Goal: Transaction & Acquisition: Purchase product/service

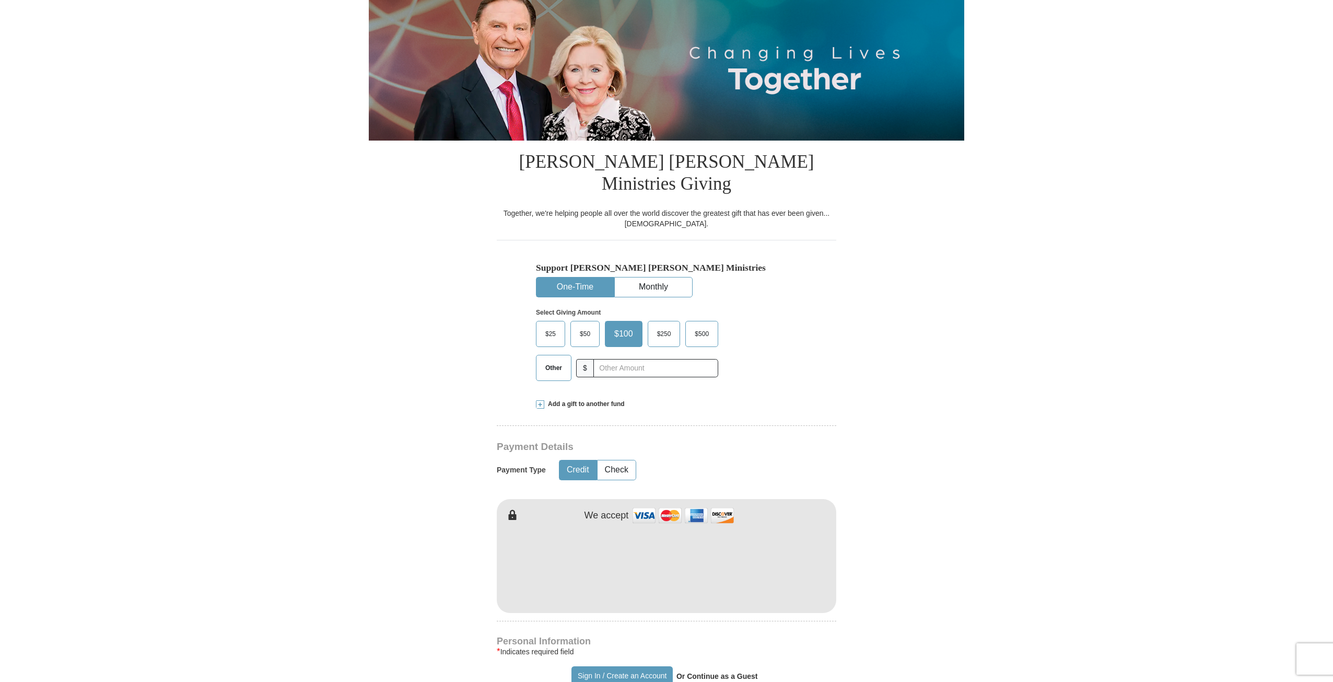
scroll to position [104, 0]
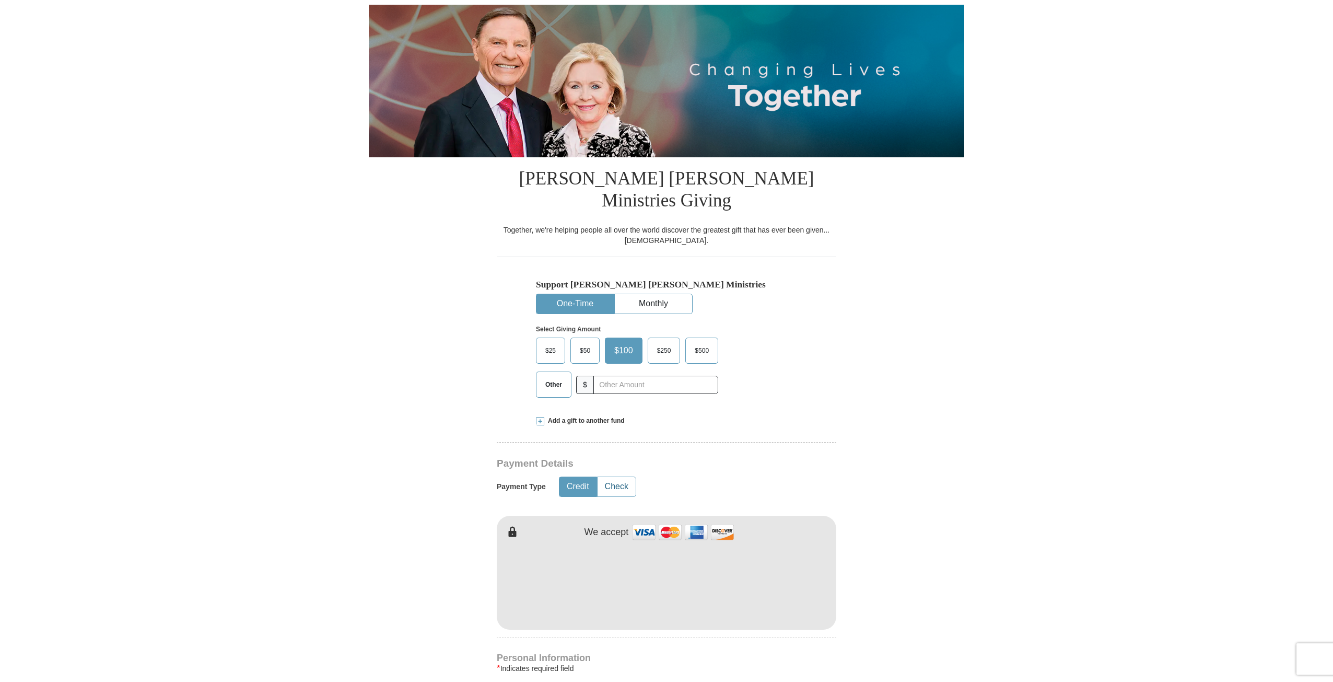
click at [623, 477] on button "Check" at bounding box center [617, 486] width 38 height 19
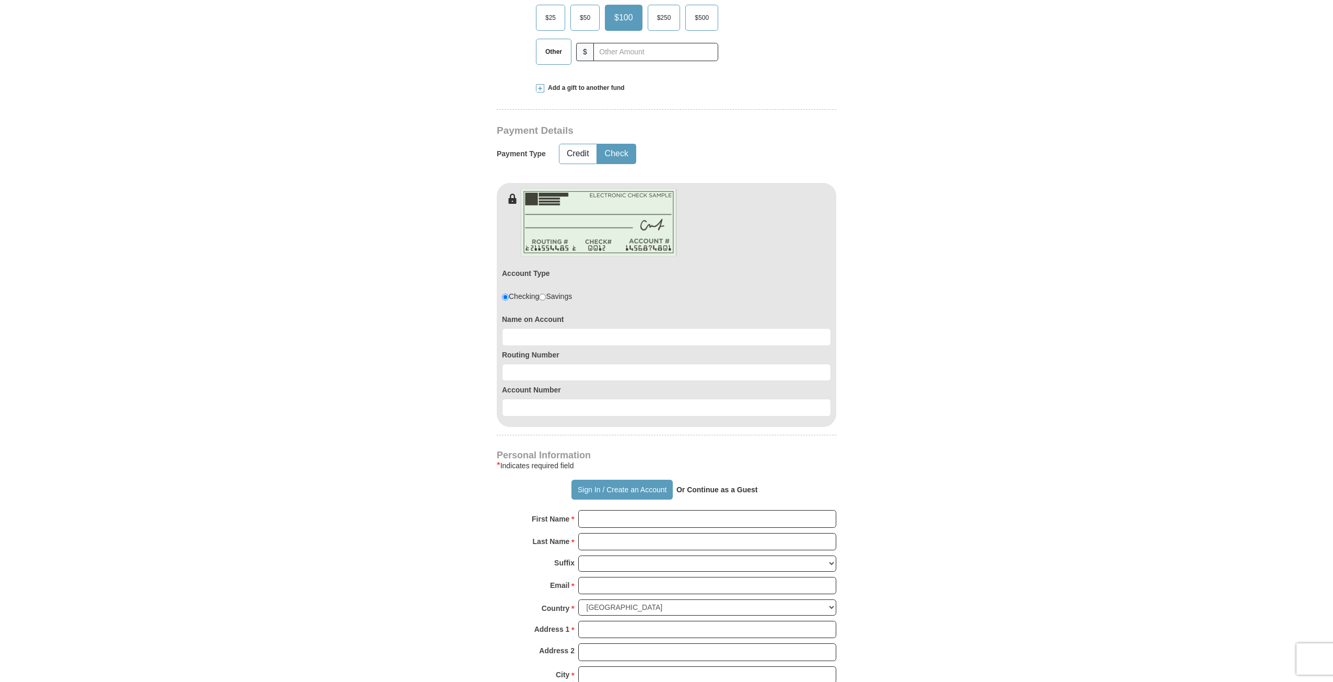
scroll to position [470, 0]
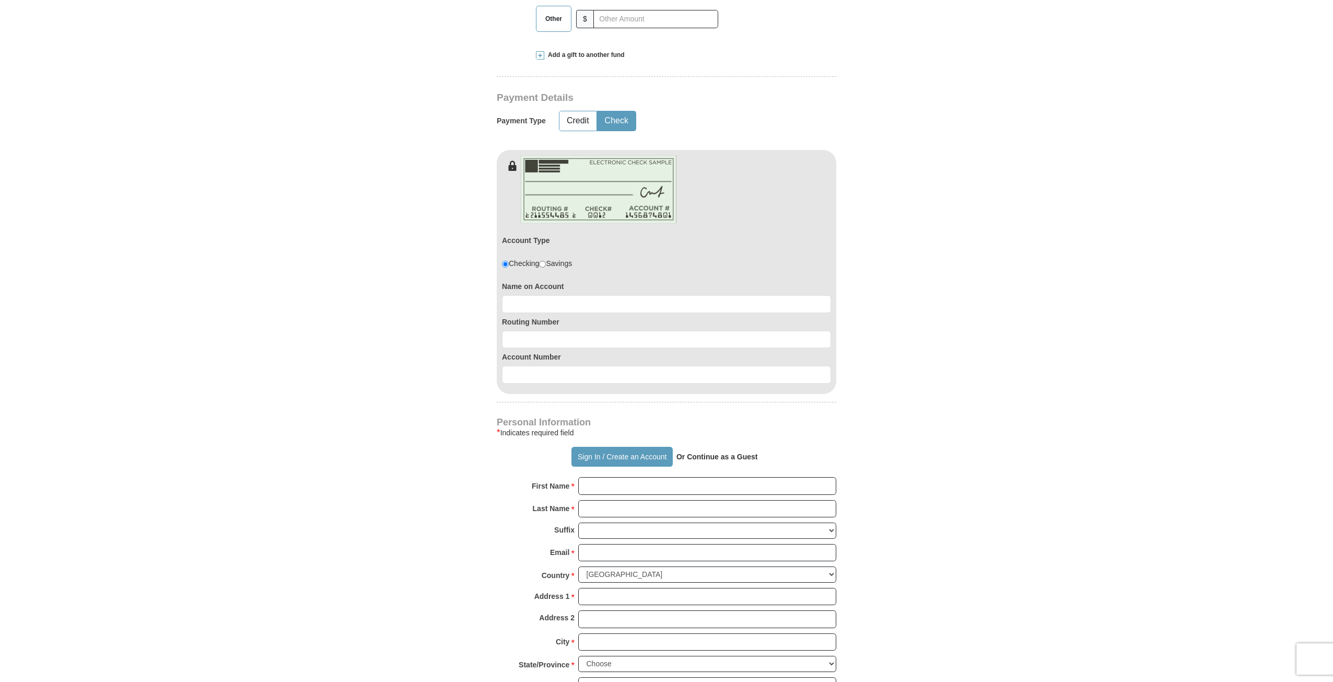
click at [716, 452] on strong "Or Continue as a Guest" at bounding box center [718, 456] width 82 height 8
click at [722, 452] on strong "Or Continue as a Guest" at bounding box center [718, 456] width 82 height 8
click at [701, 452] on strong "Or Continue as a Guest" at bounding box center [718, 456] width 82 height 8
click at [644, 477] on input "First Name *" at bounding box center [707, 486] width 258 height 18
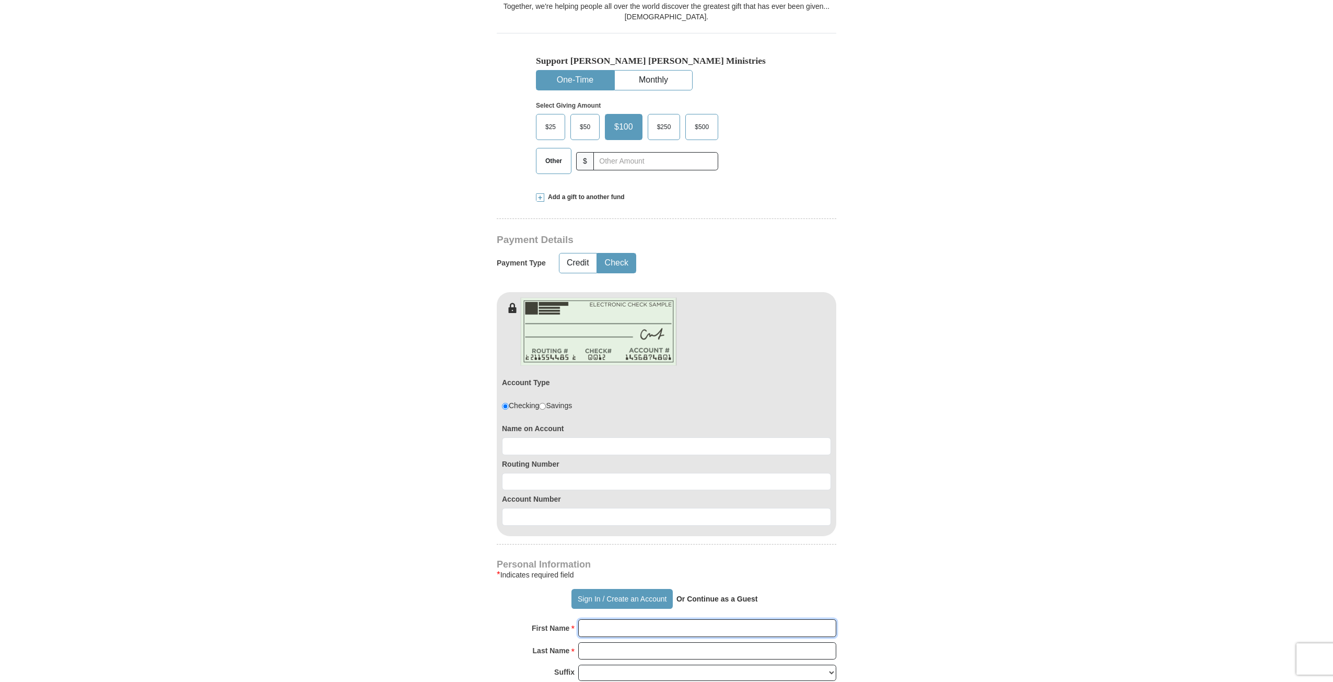
scroll to position [209, 0]
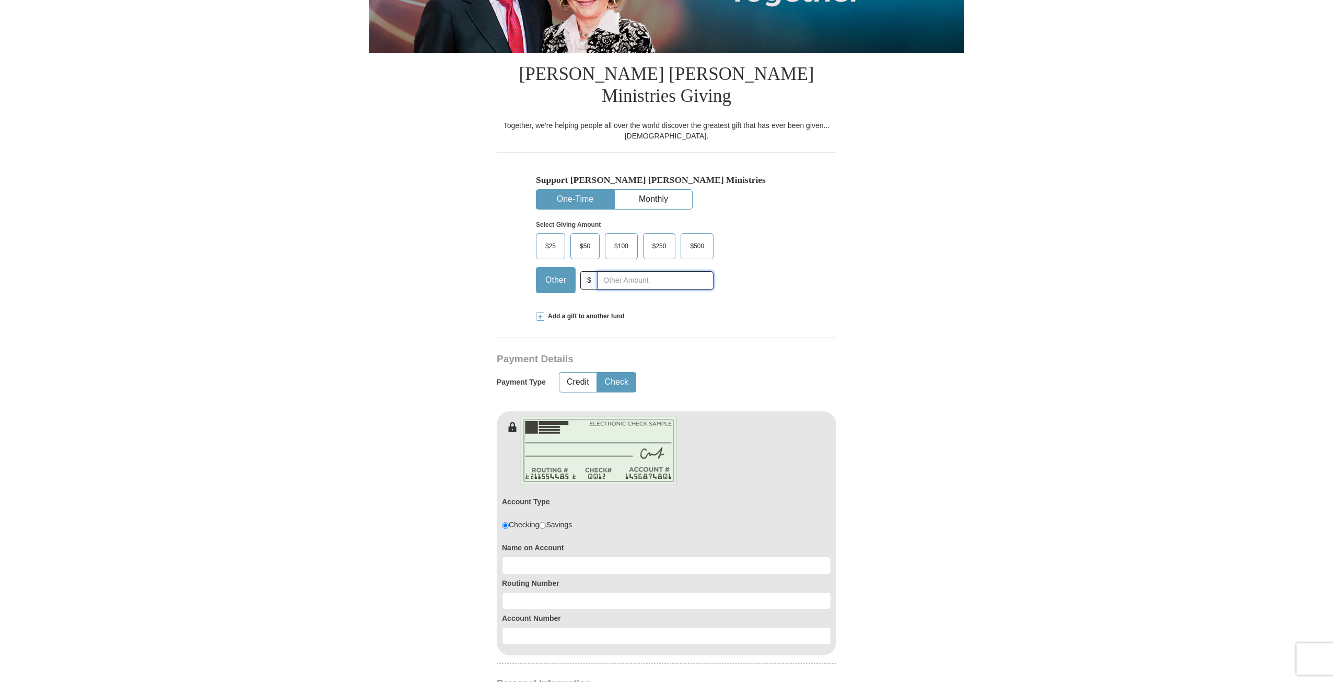
click at [640, 271] on input "text" at bounding box center [656, 280] width 116 height 18
type input "10000"
click at [888, 348] on form "Already have an account? Sign in for faster giving. Don't have an account? Crea…" at bounding box center [667, 553] width 596 height 1440
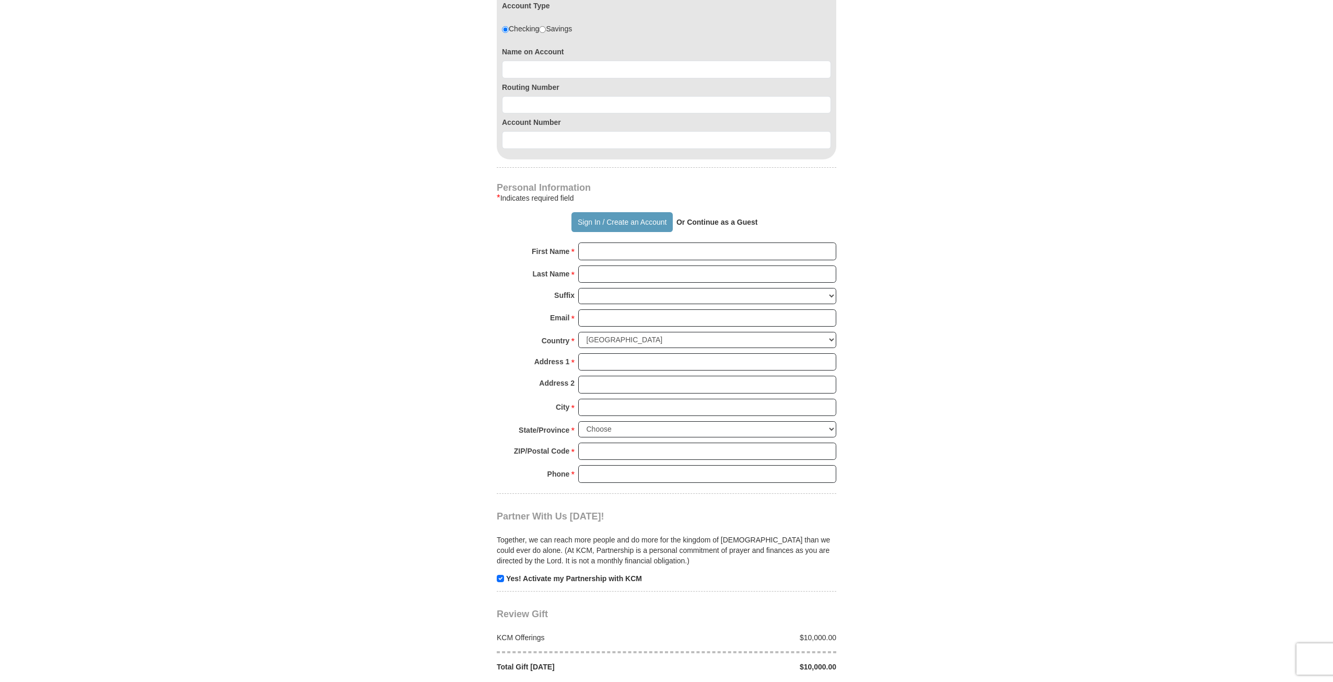
scroll to position [731, 0]
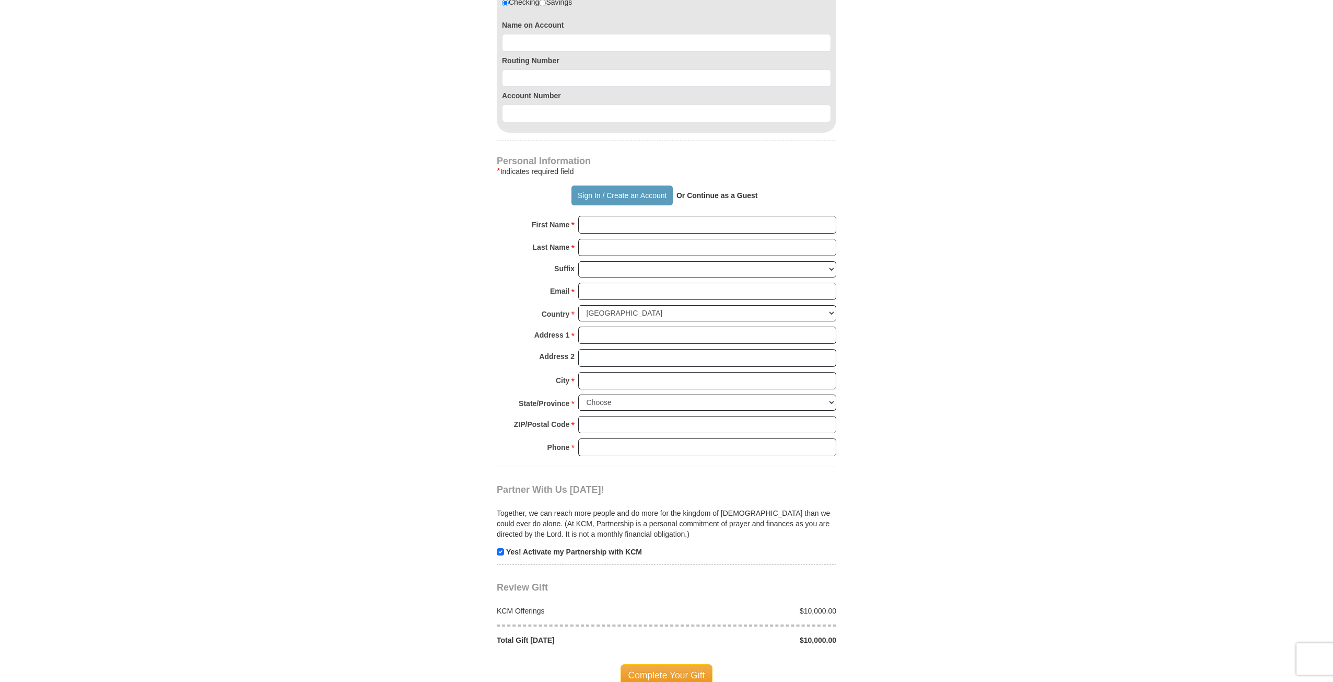
click at [493, 530] on form "Already have an account? Sign in for faster giving. Don't have an account? Crea…" at bounding box center [667, 30] width 596 height 1440
click at [498, 548] on input "checkbox" at bounding box center [500, 551] width 7 height 7
checkbox input "false"
click at [703, 191] on strong "Or Continue as a Guest" at bounding box center [718, 195] width 82 height 8
click at [729, 216] on input "First Name *" at bounding box center [707, 225] width 258 height 18
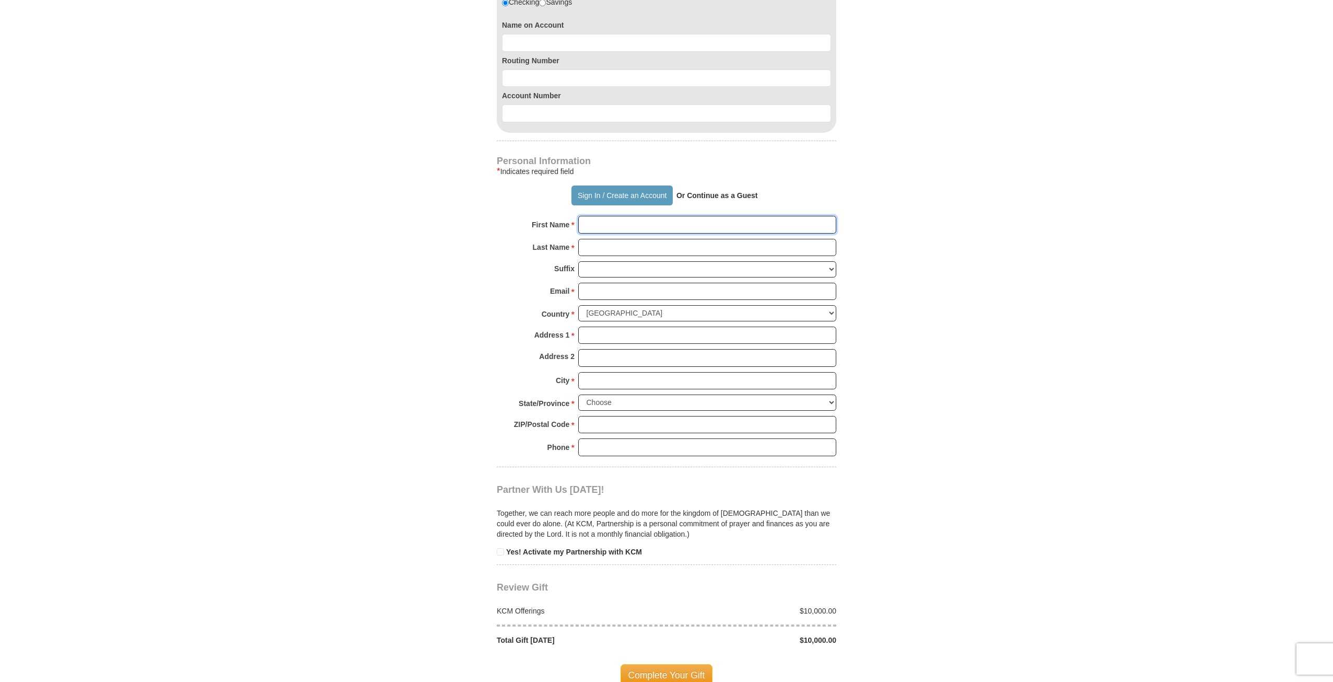
type input "Y"
type input "T"
click at [727, 191] on strong "Or Continue as a Guest" at bounding box center [718, 195] width 82 height 8
click at [721, 187] on p "Or Continue as a Guest" at bounding box center [717, 196] width 89 height 18
click at [724, 191] on strong "Or Continue as a Guest" at bounding box center [718, 195] width 82 height 8
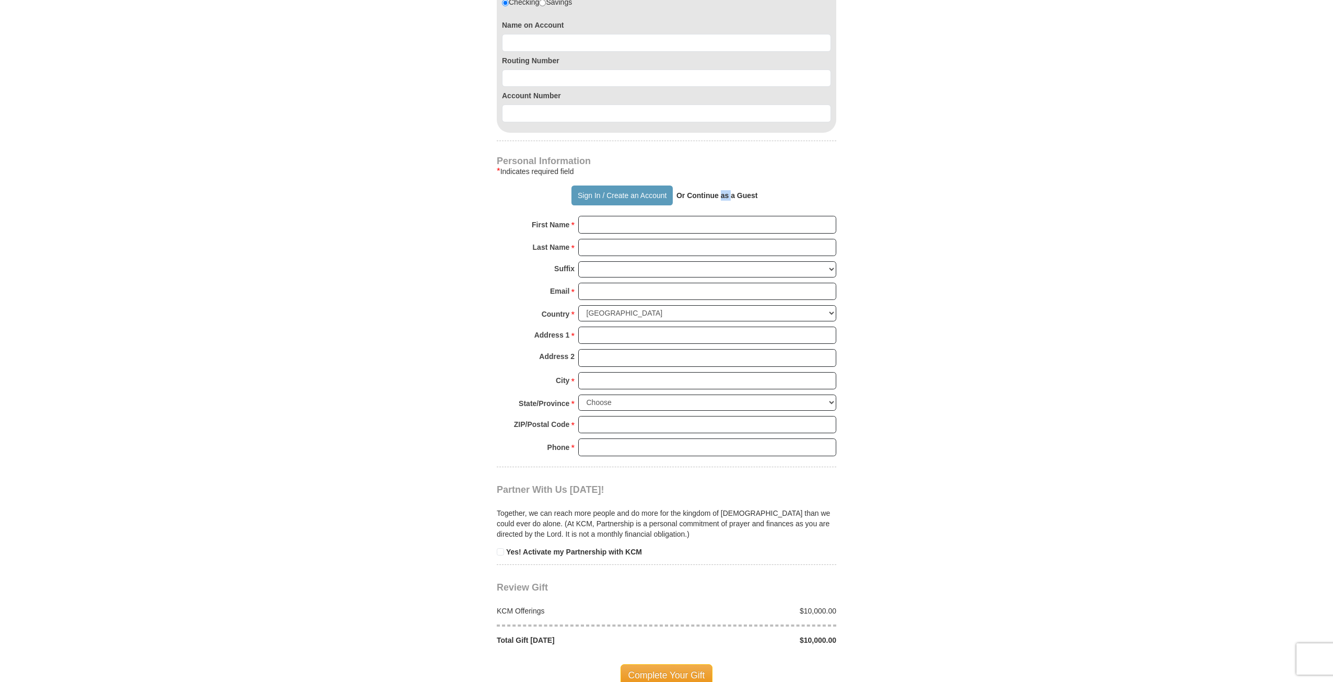
click at [724, 191] on strong "Or Continue as a Guest" at bounding box center [718, 195] width 82 height 8
click at [939, 339] on form "Already have an account? Sign in for faster giving. Don't have an account? Crea…" at bounding box center [667, 30] width 596 height 1440
click at [600, 216] on input "First Name *" at bounding box center [707, 225] width 258 height 18
click at [592, 283] on input "Email *" at bounding box center [707, 292] width 258 height 18
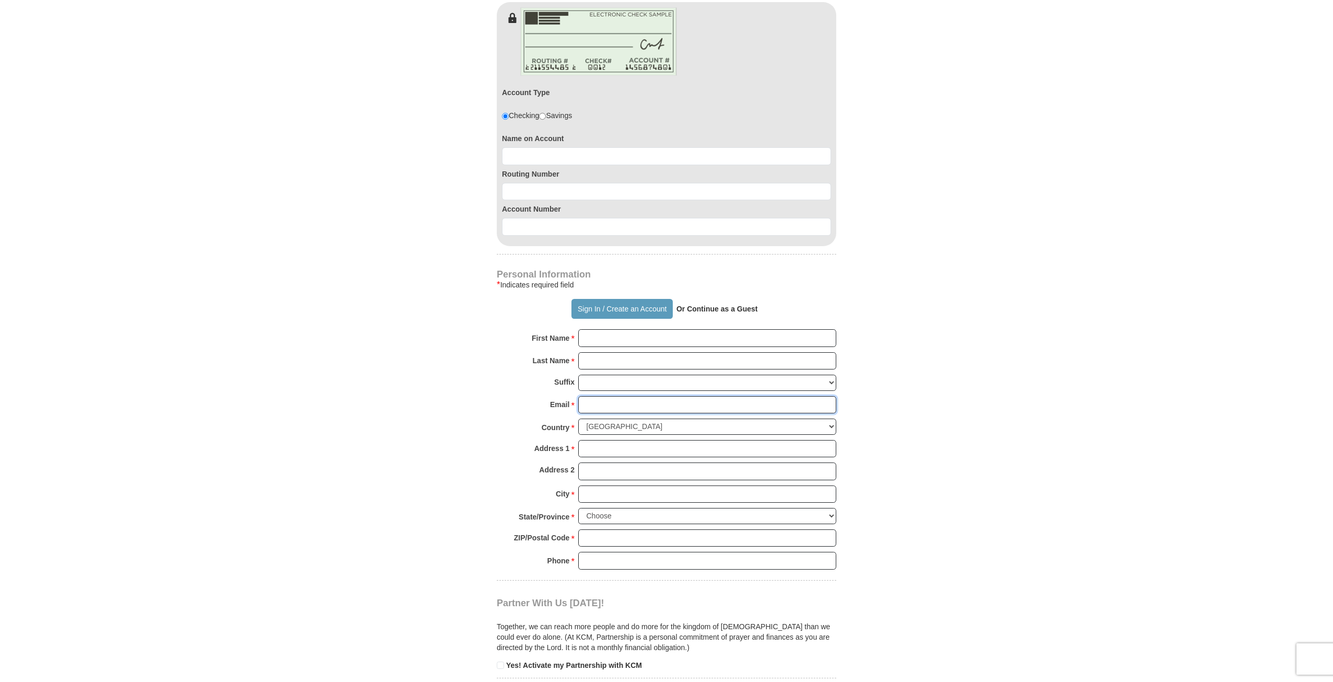
scroll to position [679, 0]
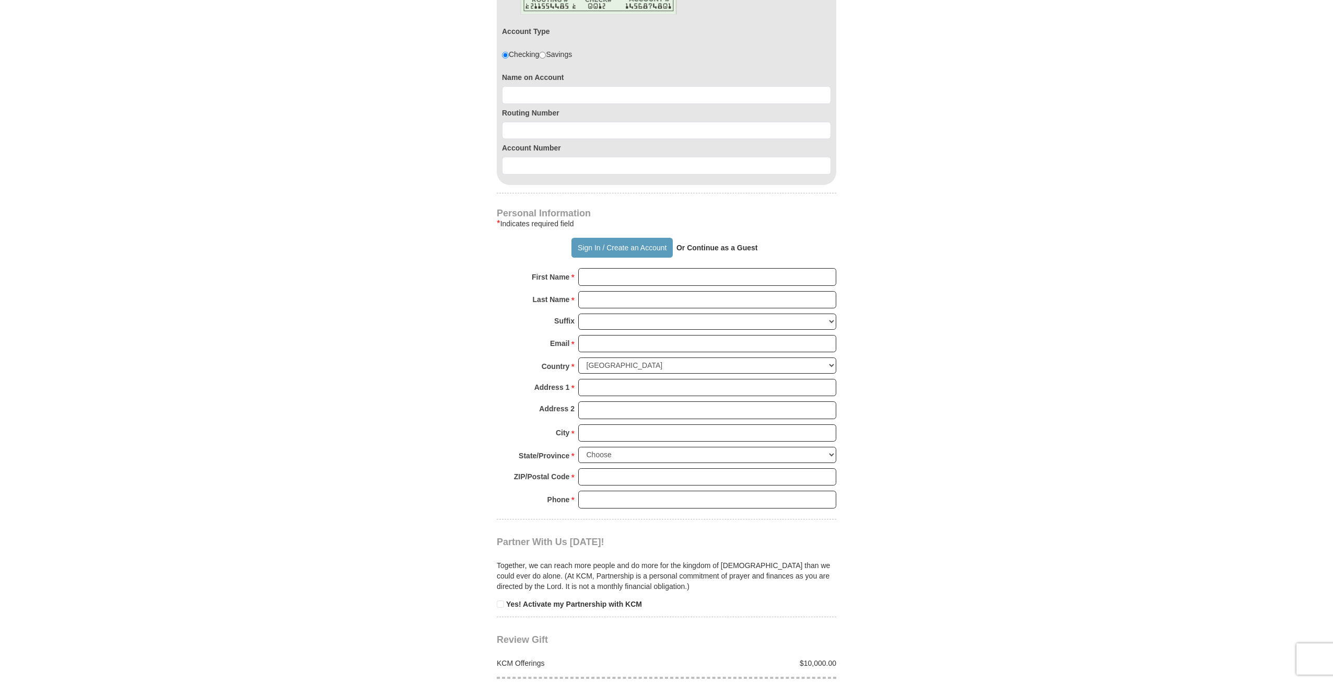
click at [626, 246] on div "Personal Information * Indicates required field Sign In / Create an Account Or …" at bounding box center [667, 364] width 340 height 310
click at [627, 268] on input "First Name *" at bounding box center [707, 277] width 258 height 18
type input "Troy Brewer"
type input "Charitable Network"
type input "accounts.payable@odx.tv"
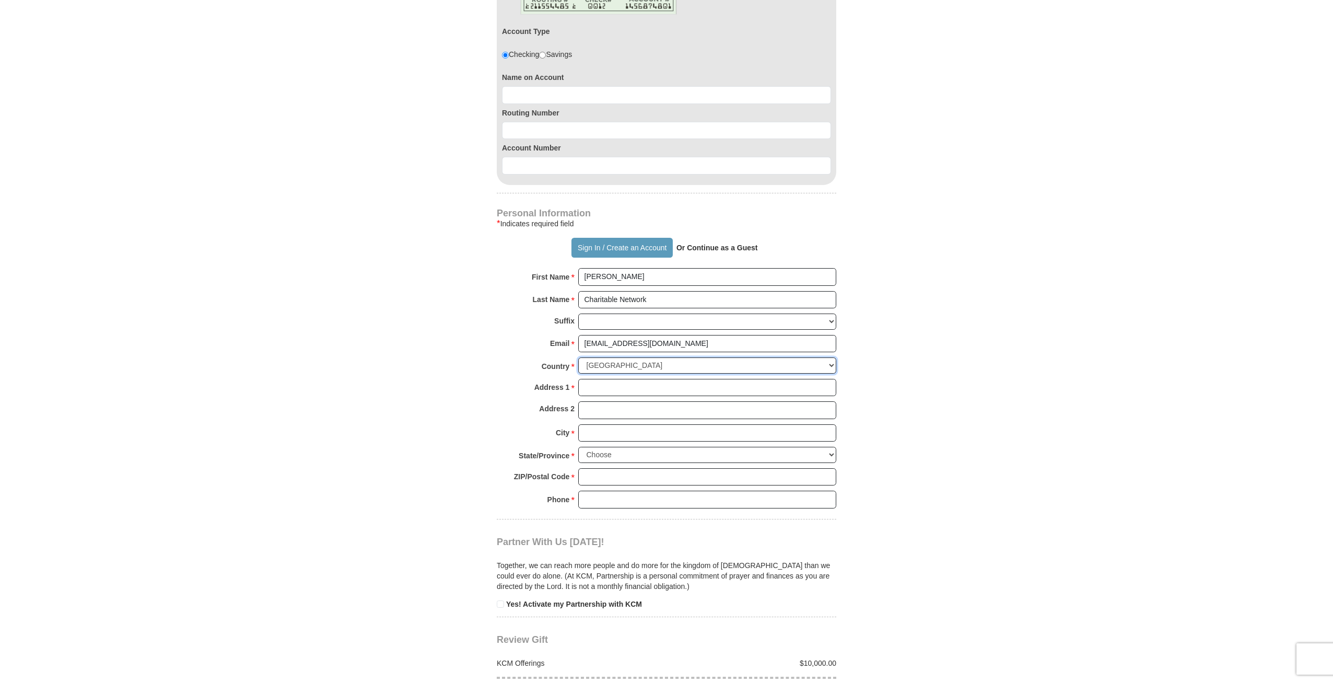
click at [625, 357] on select "United States of America Canada Antigua and Barbuda Argentina Armenia Aruba Aus…" at bounding box center [707, 365] width 258 height 16
click at [623, 379] on input "Address 1 *" at bounding box center [707, 388] width 258 height 18
type input "301 S Dobson St"
type input "Burleson"
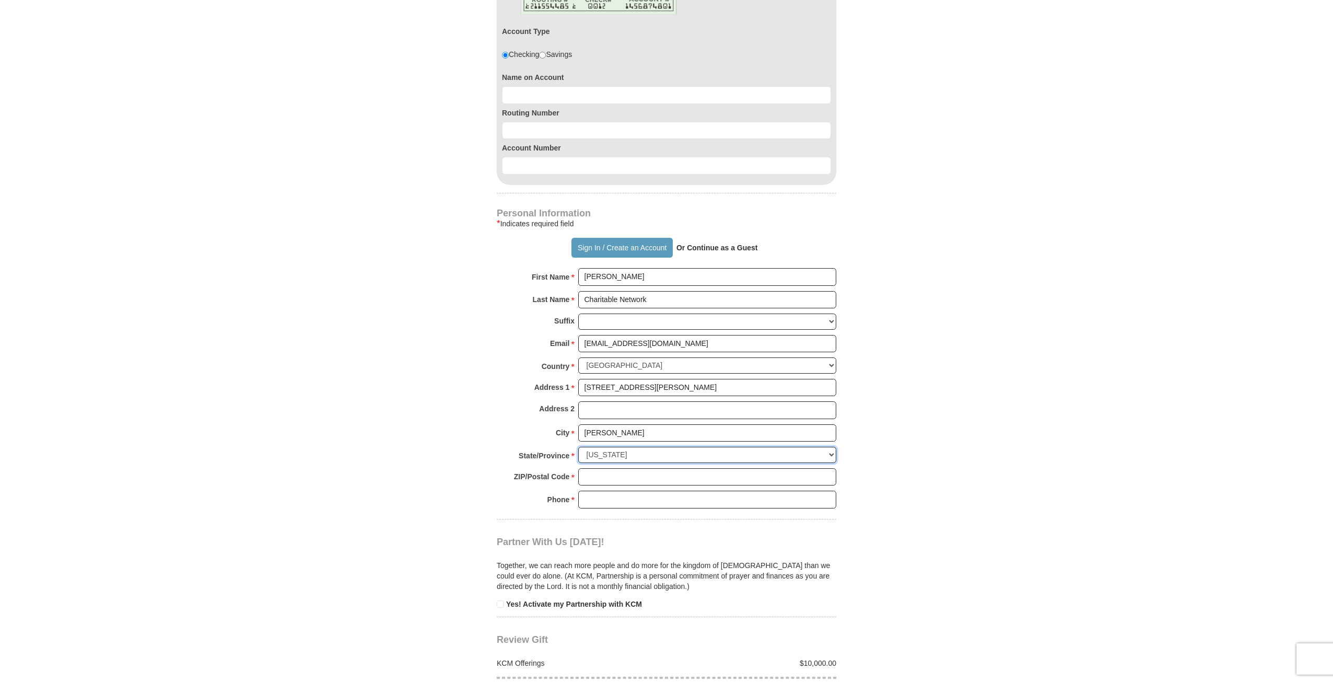
select select "TX"
type input "76028"
type input "8172957671"
click at [657, 519] on div "Partner With Us Today! Together, we can reach more people and do more for the k…" at bounding box center [667, 564] width 340 height 90
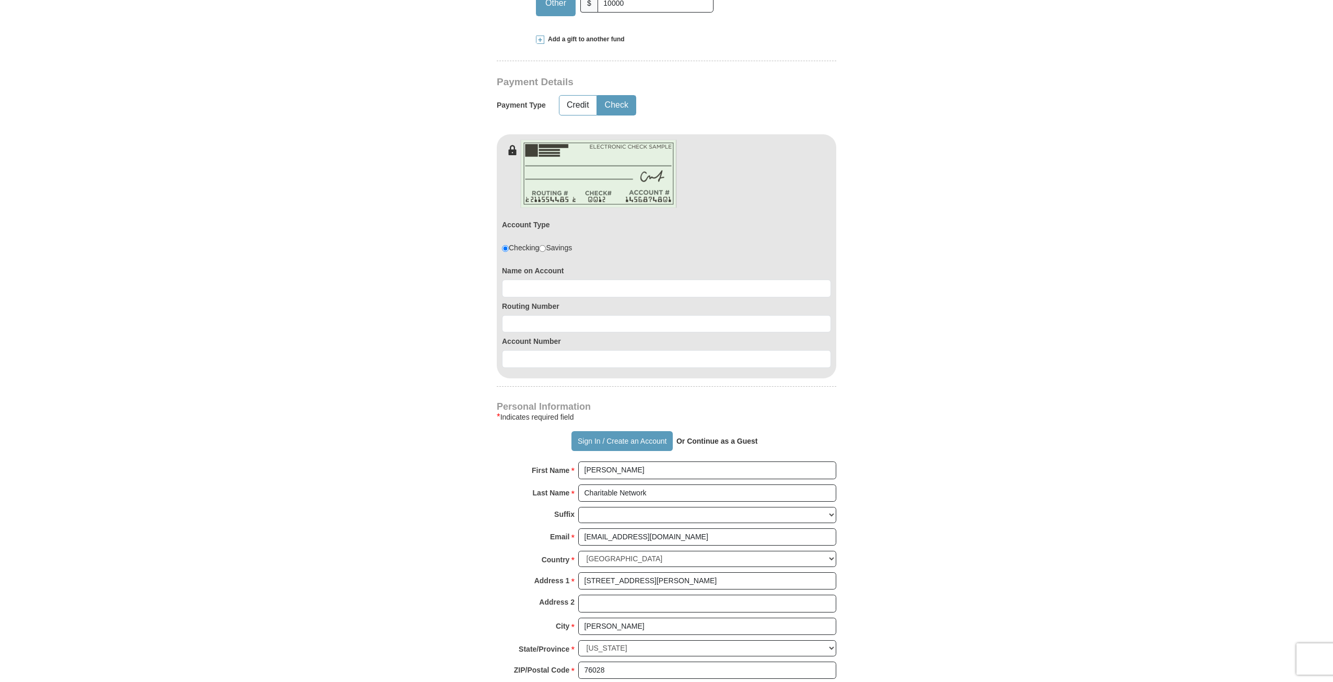
scroll to position [470, 0]
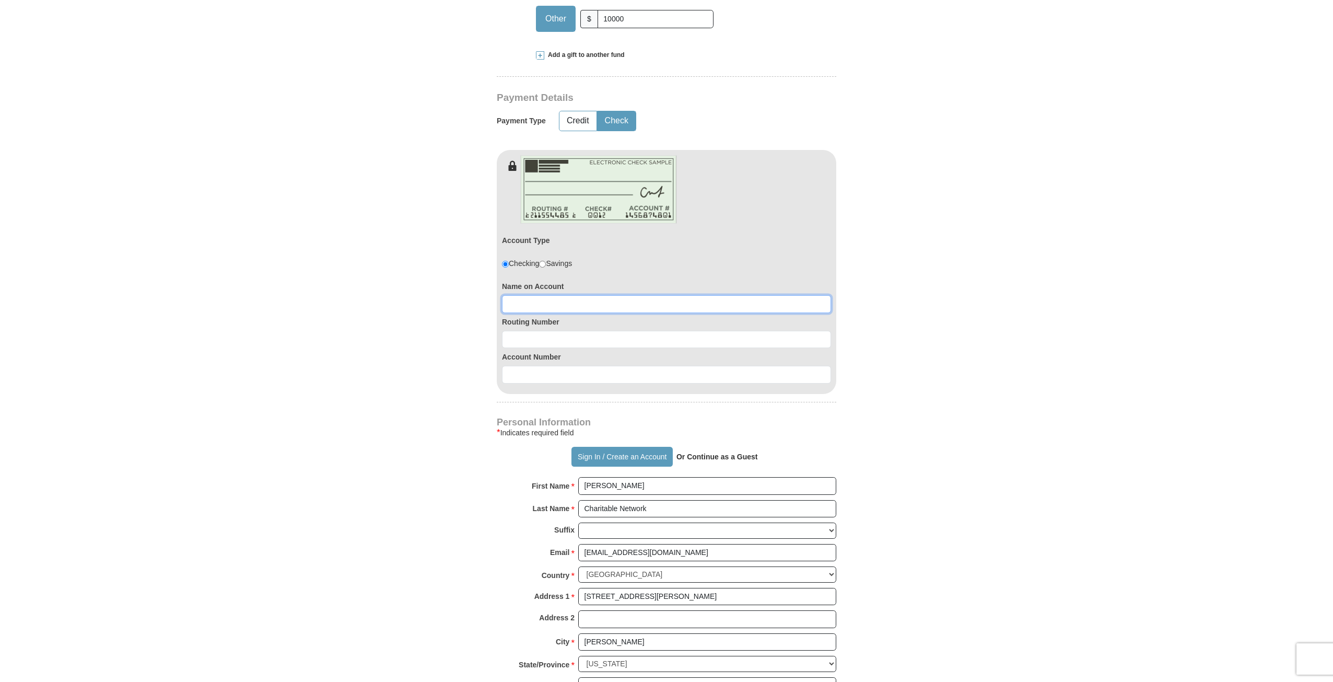
click at [638, 295] on input at bounding box center [666, 304] width 329 height 18
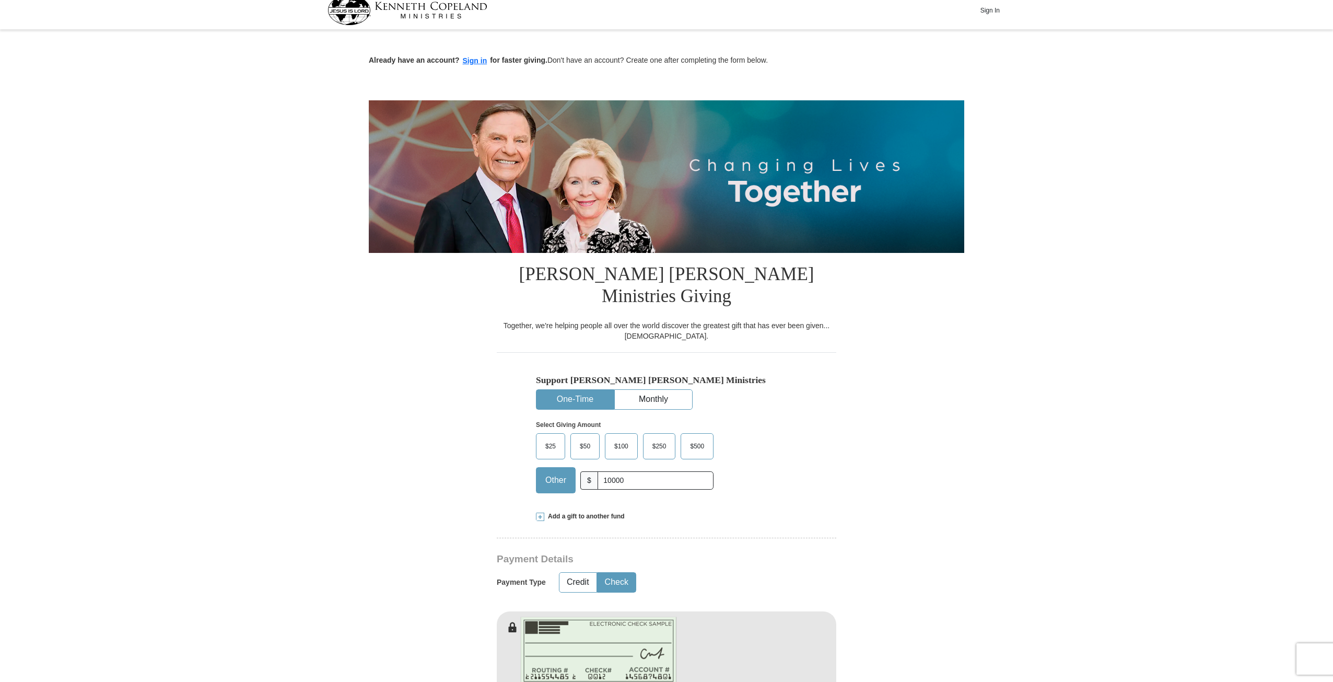
scroll to position [0, 0]
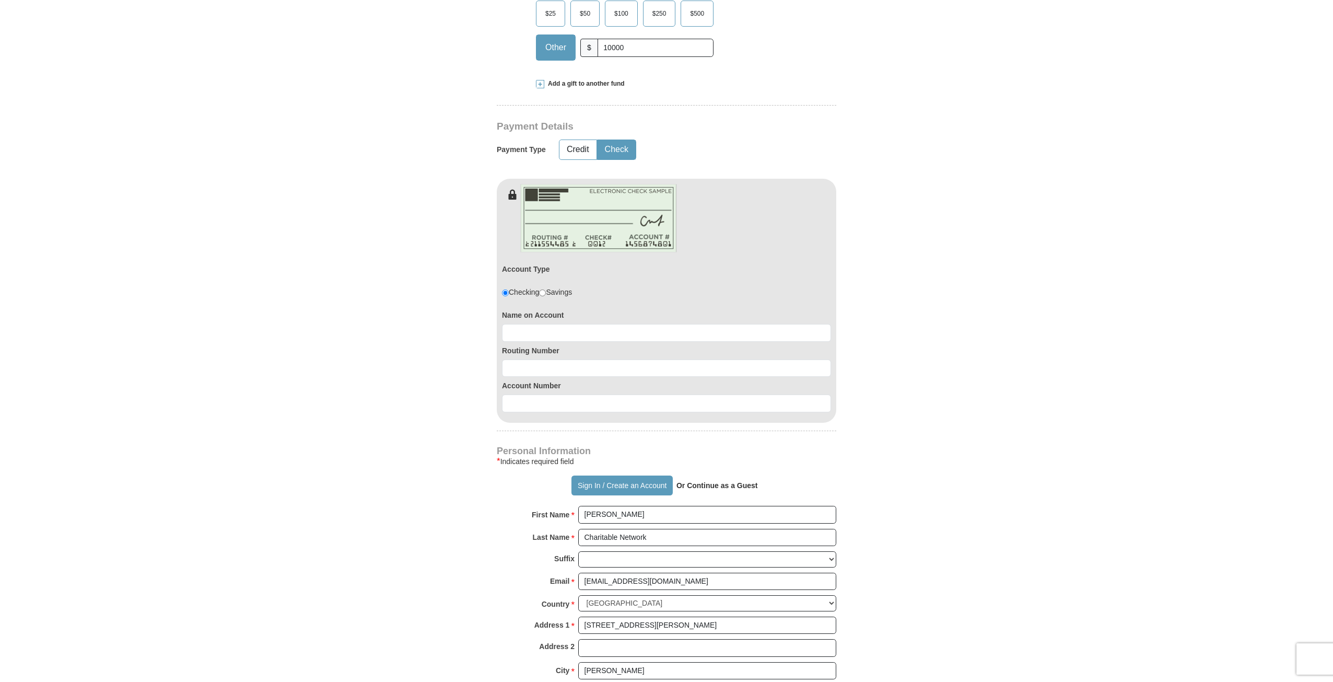
scroll to position [313, 0]
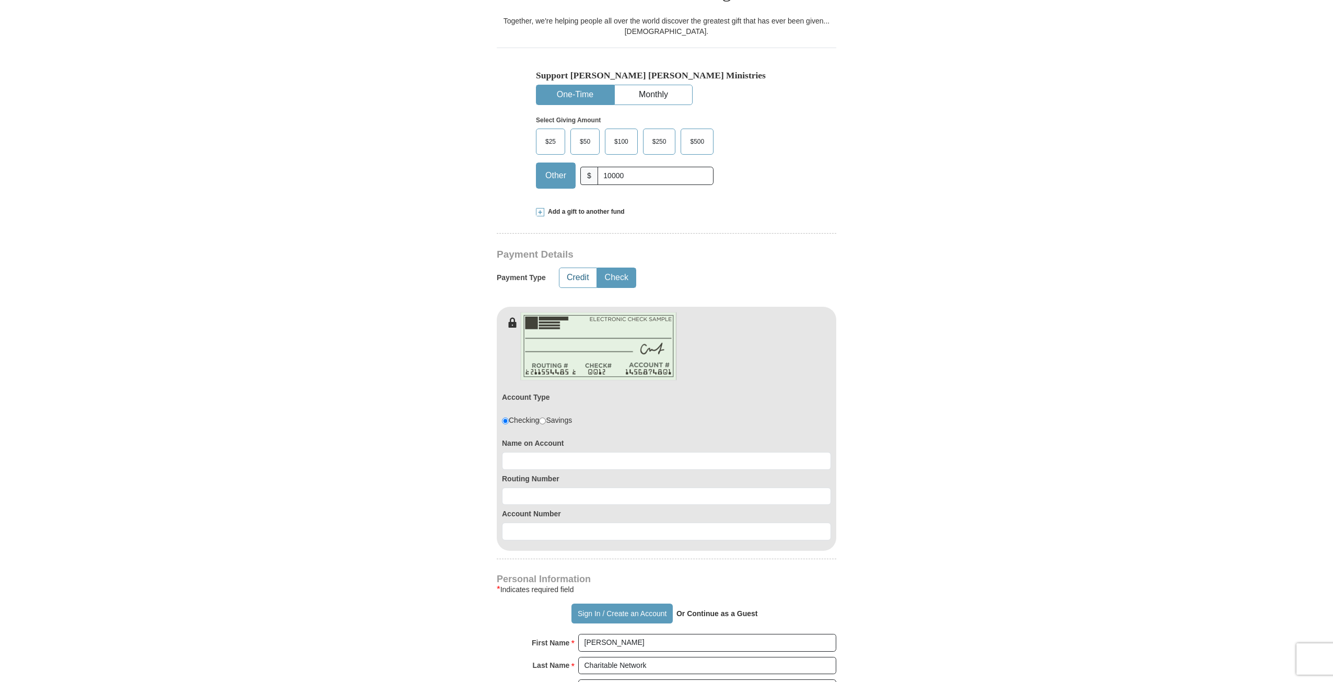
click at [578, 268] on button "Credit" at bounding box center [578, 277] width 37 height 19
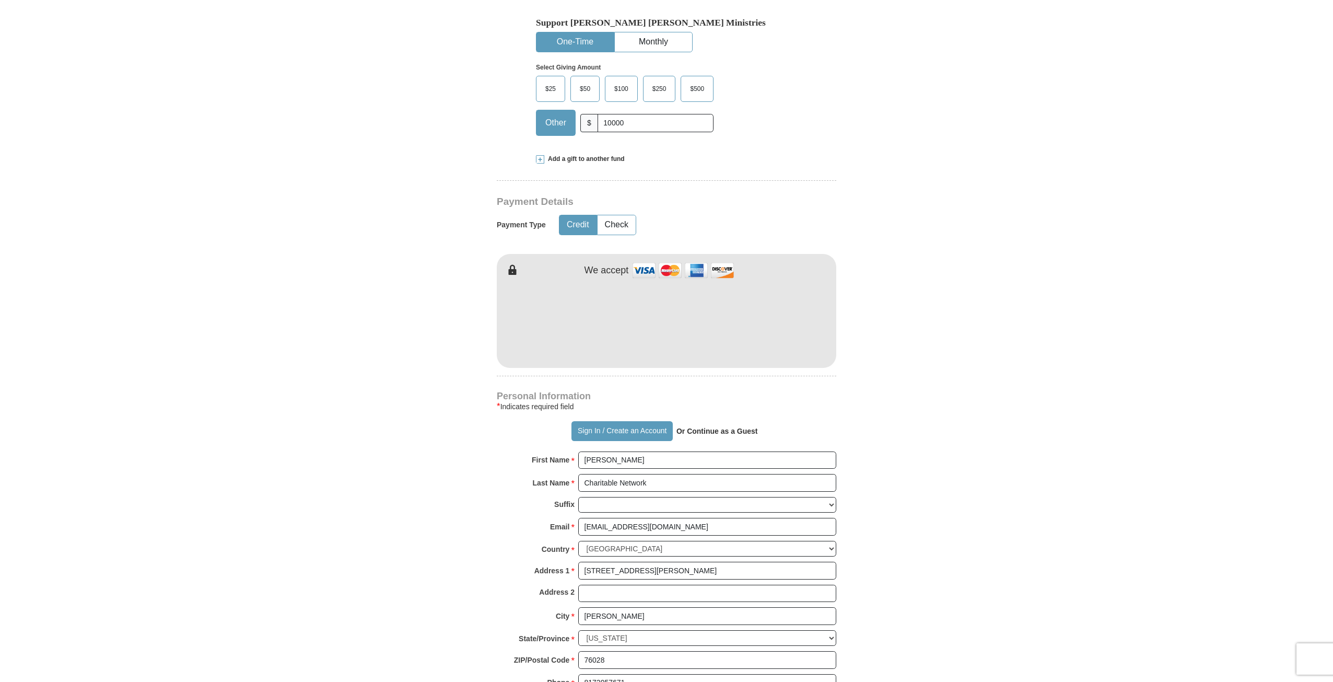
scroll to position [366, 0]
click at [622, 216] on button "Check" at bounding box center [617, 225] width 38 height 19
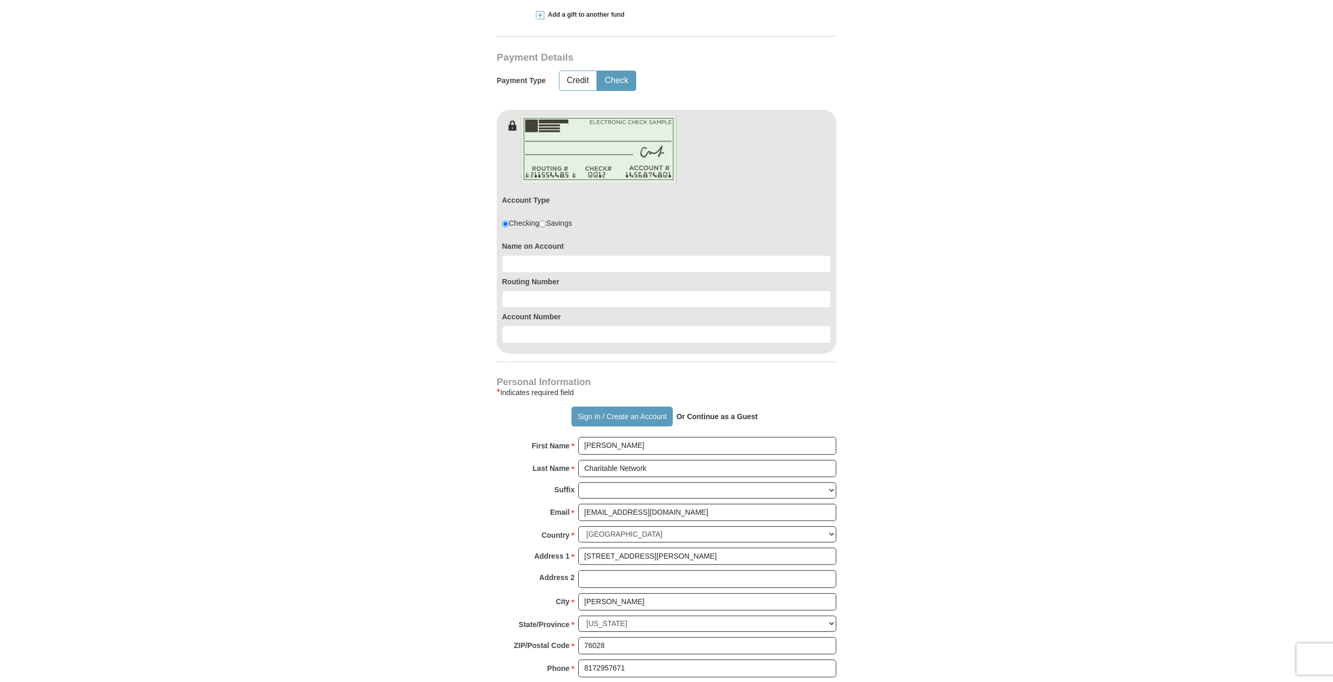
scroll to position [522, 0]
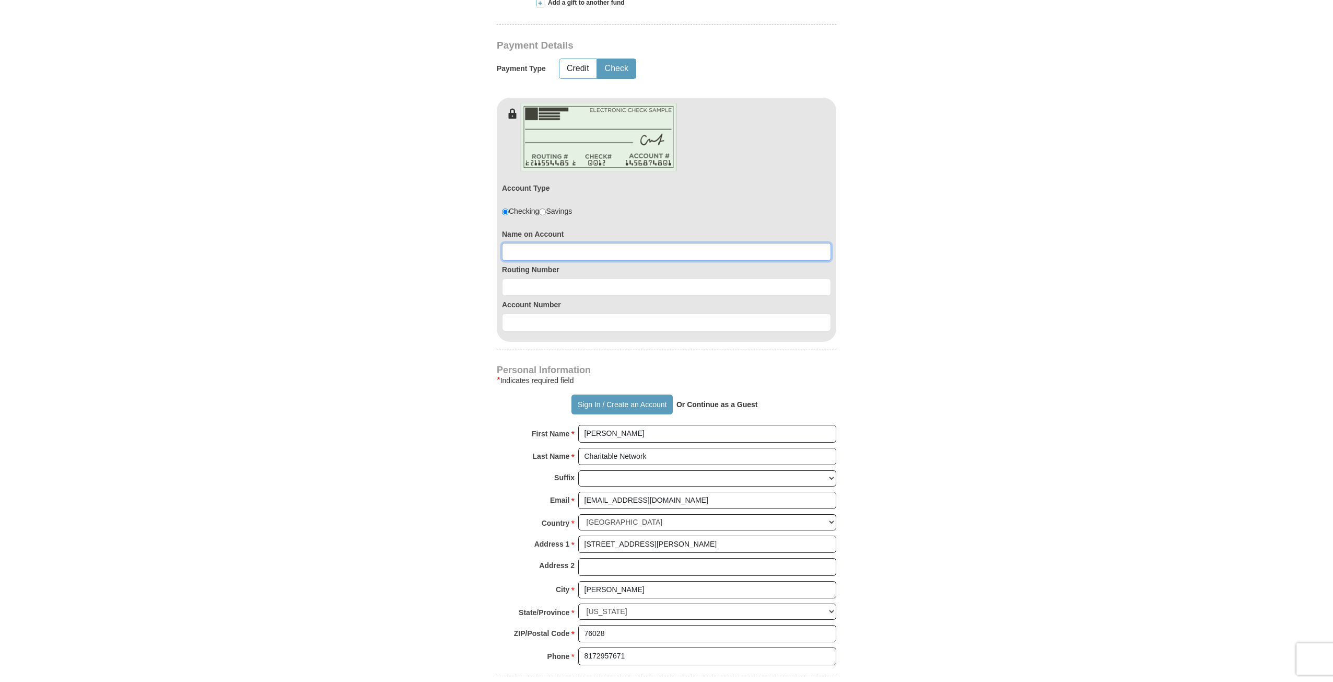
click at [573, 243] on input at bounding box center [666, 252] width 329 height 18
type input "Troy Brewer Charitable Network"
click at [584, 278] on input at bounding box center [666, 287] width 329 height 18
click at [936, 350] on form "Already have an account? Sign in for faster giving. Don't have an account? Crea…" at bounding box center [667, 239] width 596 height 1440
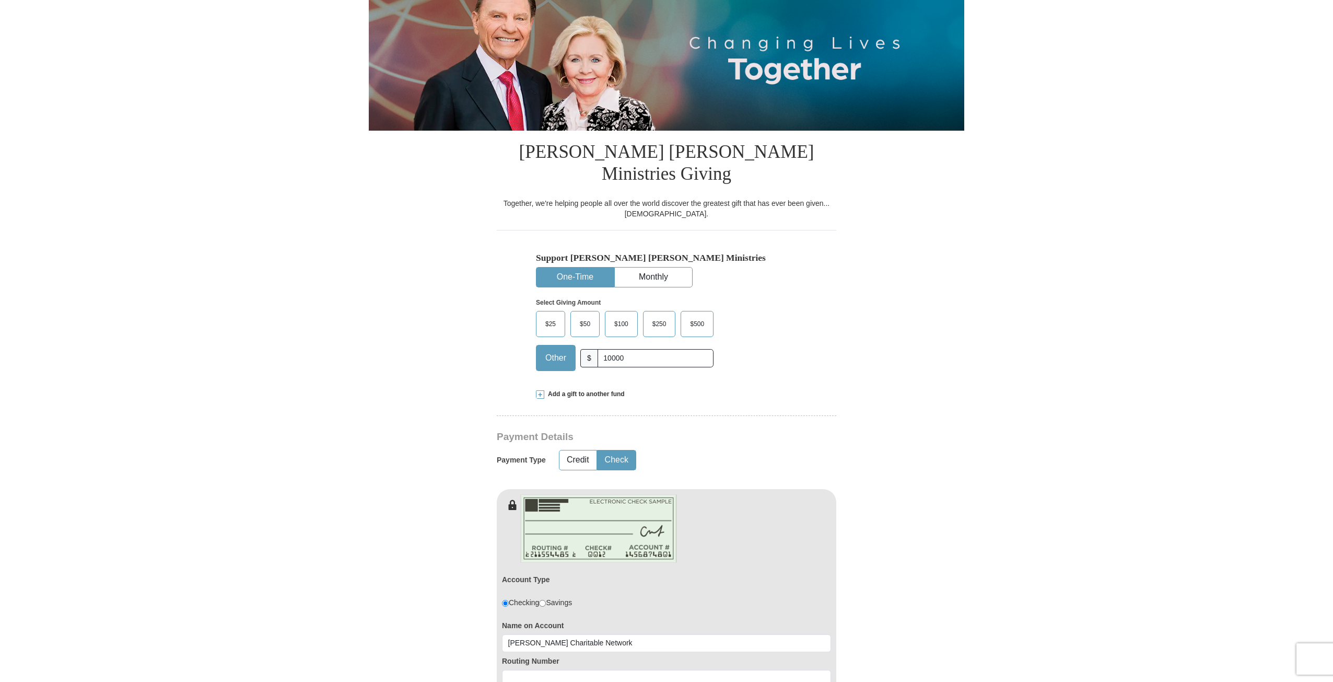
scroll to position [0, 0]
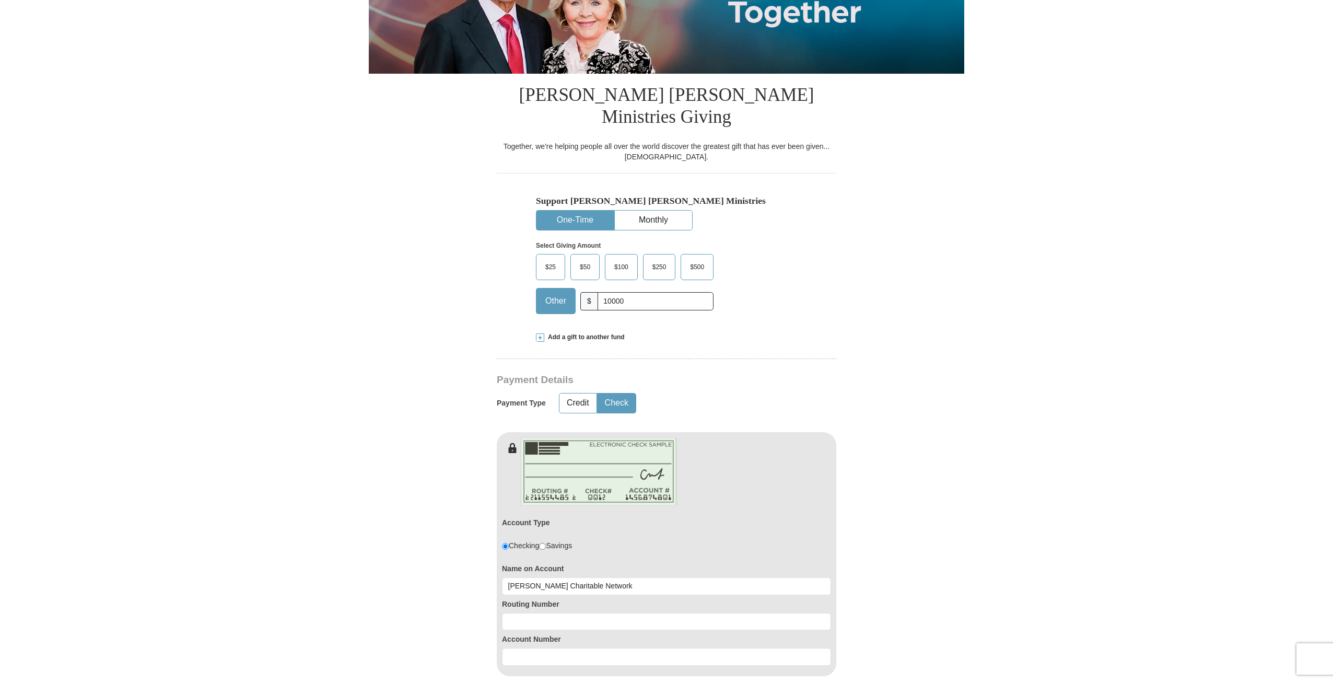
scroll to position [209, 0]
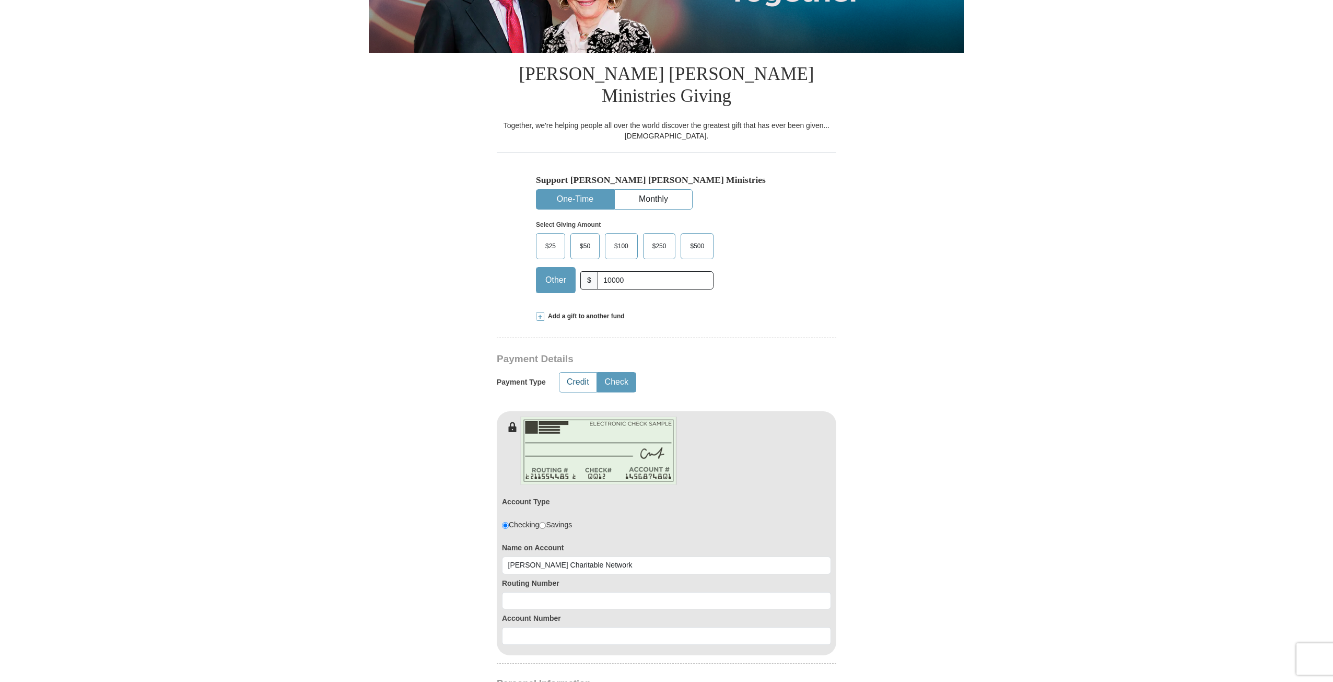
click at [580, 373] on button "Credit" at bounding box center [578, 382] width 37 height 19
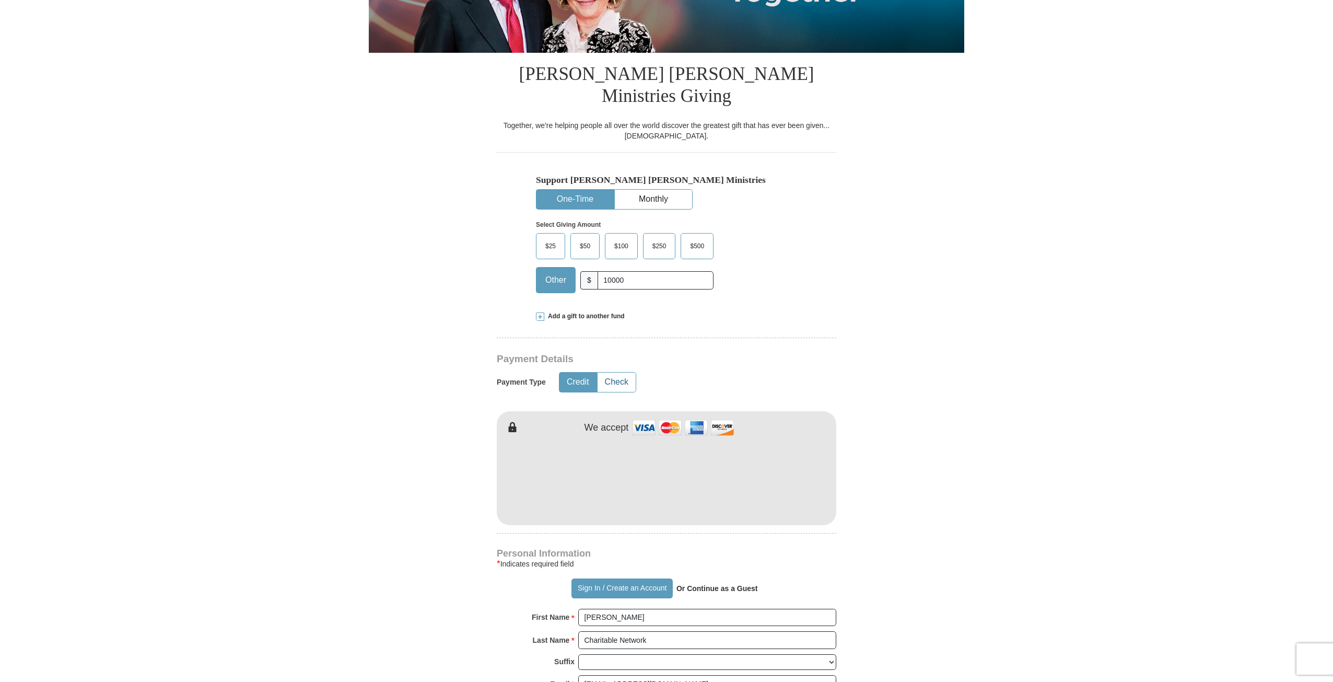
click at [606, 373] on button "Check" at bounding box center [617, 382] width 38 height 19
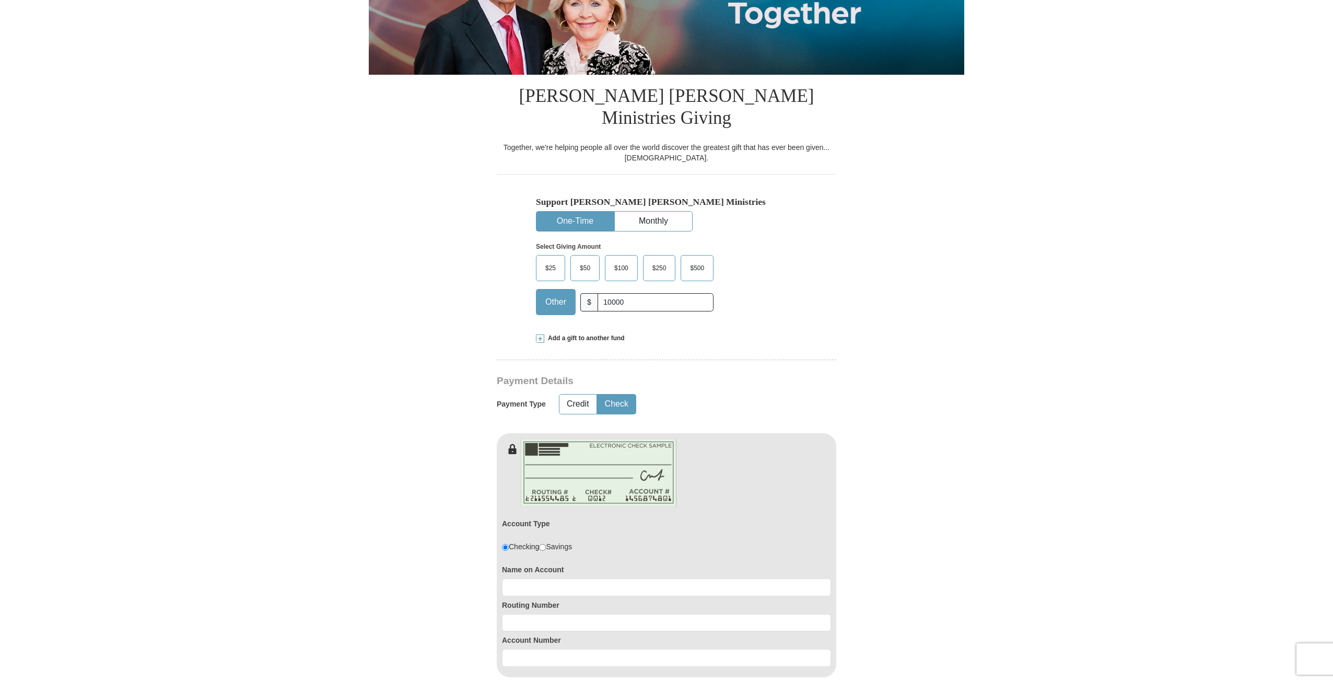
scroll to position [0, 0]
